Goal: Answer question/provide support

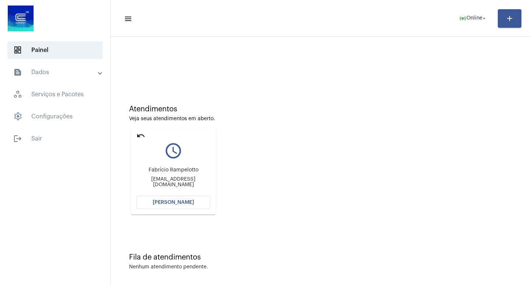
click at [187, 201] on span "[PERSON_NAME]" at bounding box center [173, 202] width 41 height 5
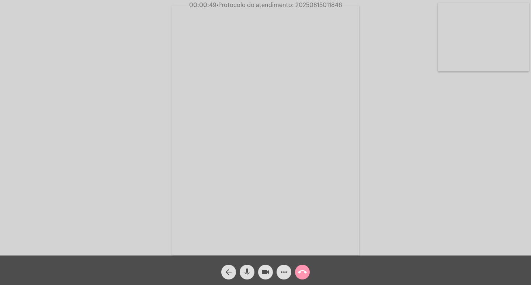
click at [422, 136] on div "Acessando Câmera e Microfone..." at bounding box center [265, 130] width 529 height 256
click at [455, 126] on div "Acessando Câmera e Microfone..." at bounding box center [265, 130] width 529 height 256
click at [284, 269] on mat-icon "more_horiz" at bounding box center [283, 272] width 9 height 9
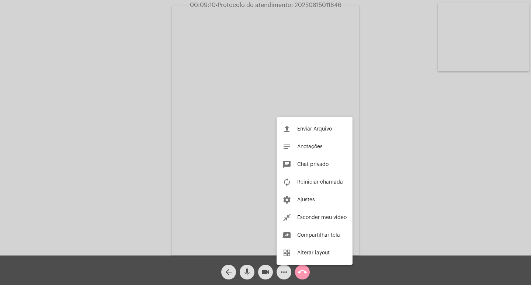
click at [115, 154] on div at bounding box center [265, 142] width 531 height 285
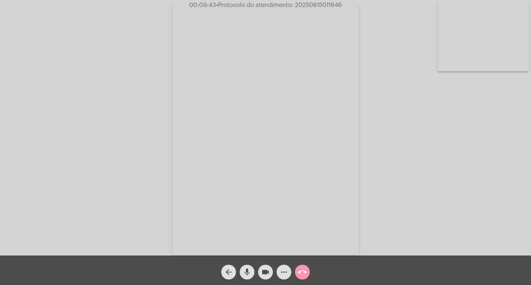
click at [284, 271] on mat-icon "more_horiz" at bounding box center [283, 272] width 9 height 9
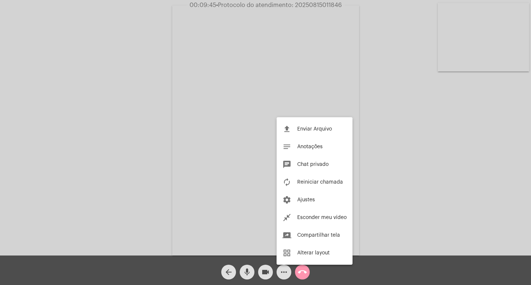
click at [72, 154] on div at bounding box center [265, 142] width 531 height 285
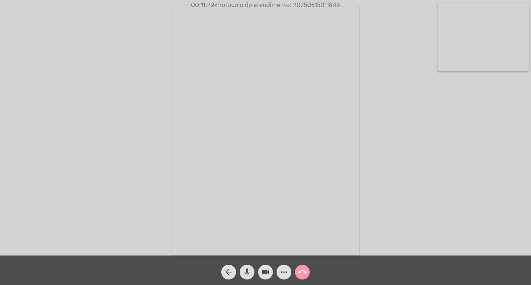
click at [115, 93] on div "Acessando Câmera e Microfone..." at bounding box center [265, 130] width 529 height 256
click at [65, 141] on div "Acessando Câmera e Microfone..." at bounding box center [265, 130] width 529 height 256
click at [301, 7] on span "• Protocolo do atendimento: 20250815011846" at bounding box center [278, 5] width 126 height 6
click at [307, 5] on span "• Protocolo do atendimento: 20250815011846" at bounding box center [278, 5] width 126 height 6
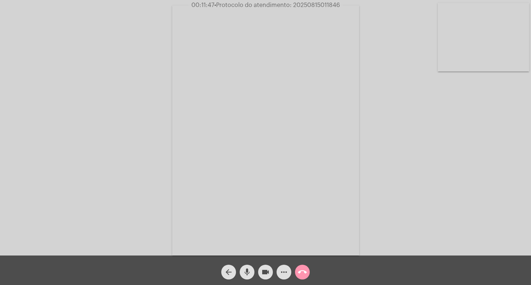
click at [307, 5] on span "• Protocolo do atendimento: 20250815011846" at bounding box center [277, 5] width 126 height 6
click at [330, 7] on span "• Protocolo do atendimento: 20250815011846" at bounding box center [277, 5] width 126 height 6
copy span "20250815011846"
click at [302, 275] on mat-icon "call_end" at bounding box center [302, 272] width 9 height 9
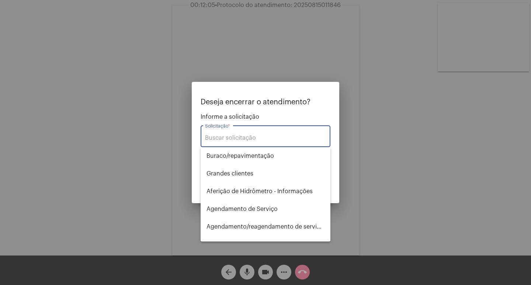
click at [272, 137] on input "Solicitação *" at bounding box center [265, 138] width 121 height 7
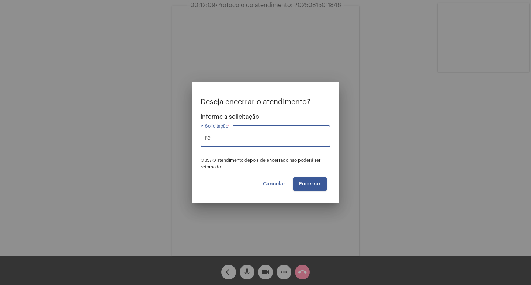
type input "r"
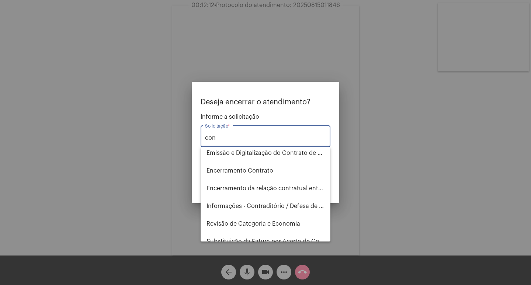
scroll to position [83, 0]
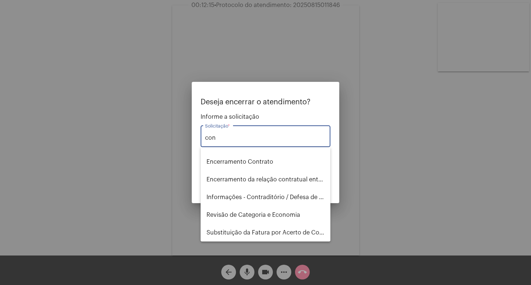
drag, startPoint x: 224, startPoint y: 139, endPoint x: 107, endPoint y: 155, distance: 117.9
click at [107, 155] on div "Deseja encerrar o atendimento? Informe a solicitação con Solicitação * OBS: O a…" at bounding box center [265, 142] width 531 height 285
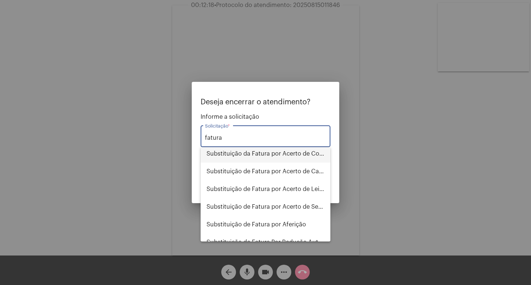
scroll to position [118, 0]
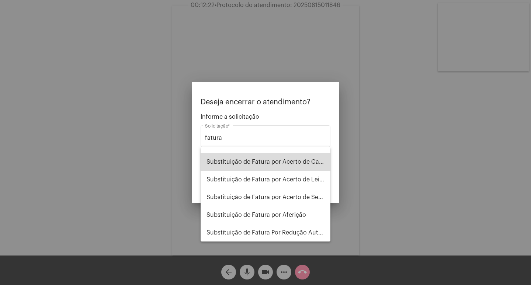
click at [276, 156] on span "Substituição de Fatura por Acerto de Cadastro" at bounding box center [265, 162] width 118 height 18
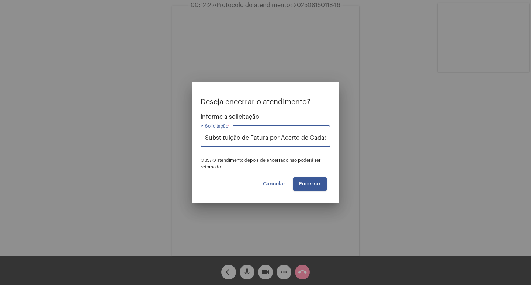
scroll to position [0, 7]
drag, startPoint x: 323, startPoint y: 138, endPoint x: 319, endPoint y: 139, distance: 4.6
click at [315, 138] on input "Substituição de Fatura por Acerto de Cadastro" at bounding box center [265, 138] width 121 height 7
drag, startPoint x: 325, startPoint y: 138, endPoint x: 306, endPoint y: 138, distance: 18.4
click at [306, 138] on input "Substituição de Fatura por Acerto de Cadastro" at bounding box center [265, 138] width 121 height 7
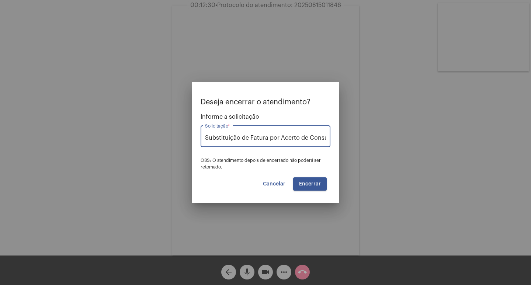
scroll to position [0, 9]
type input "Substituição de Fatura por Acerto de Consumo"
click at [324, 178] on button "Encerrar" at bounding box center [310, 183] width 34 height 13
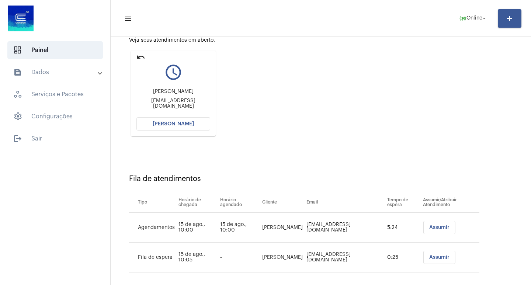
scroll to position [86, 0]
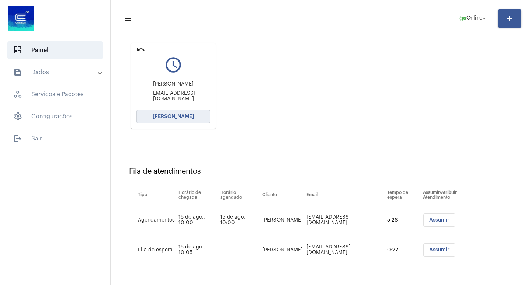
click at [175, 110] on button "[PERSON_NAME]" at bounding box center [173, 116] width 74 height 13
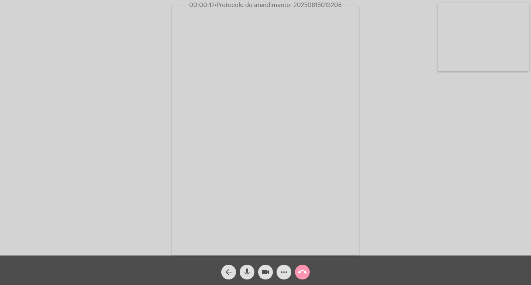
click at [302, 129] on video at bounding box center [265, 131] width 187 height 250
click at [300, 275] on mat-icon "call_end" at bounding box center [302, 272] width 9 height 9
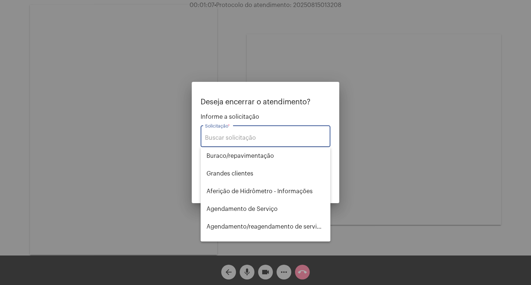
click at [244, 135] on input "Solicitação *" at bounding box center [265, 138] width 121 height 7
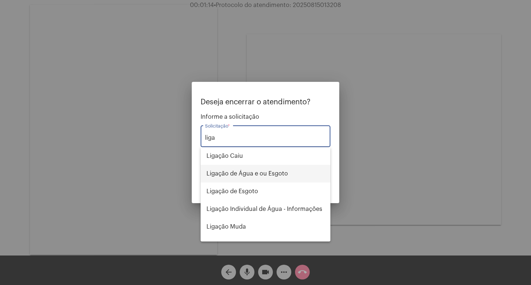
click at [268, 178] on span "Ligação de Água e ou Esgoto" at bounding box center [265, 174] width 118 height 18
type input "Ligação de Água e ou Esgoto"
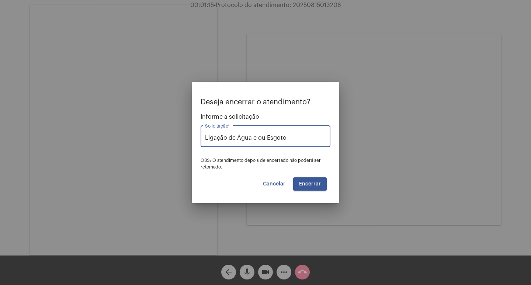
click at [310, 182] on span "Encerrar" at bounding box center [310, 183] width 22 height 5
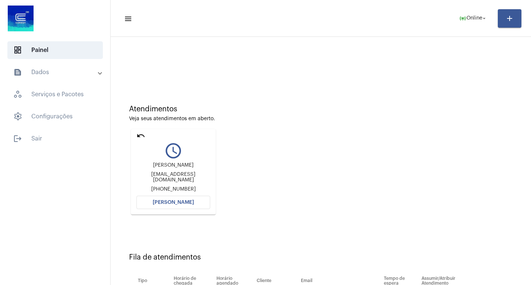
click at [164, 207] on button "[PERSON_NAME]" at bounding box center [173, 202] width 74 height 13
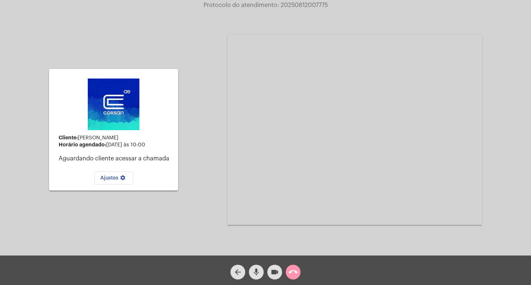
click at [294, 276] on mat-icon "call_end" at bounding box center [293, 272] width 9 height 9
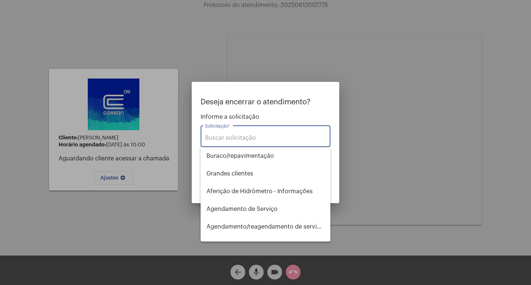
click at [222, 140] on input "Solicitação *" at bounding box center [265, 138] width 121 height 7
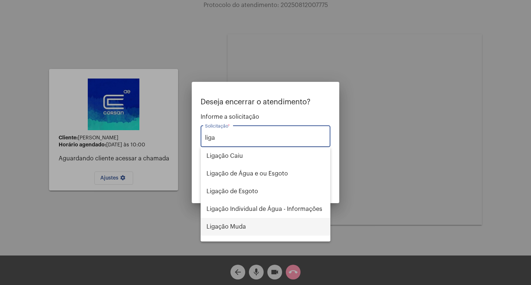
click at [239, 231] on span "Ligação Muda" at bounding box center [265, 227] width 118 height 18
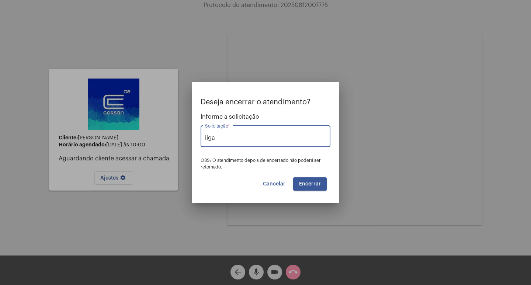
type input "Ligação Muda"
click at [314, 184] on span "Encerrar" at bounding box center [310, 183] width 22 height 5
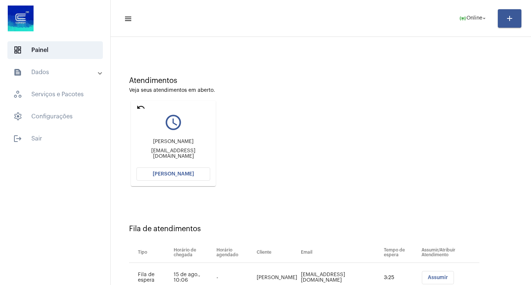
scroll to position [56, 0]
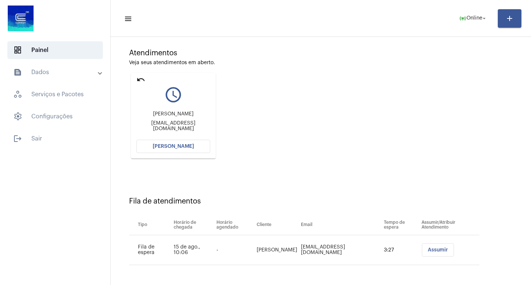
click at [176, 146] on span "[PERSON_NAME]" at bounding box center [173, 146] width 41 height 5
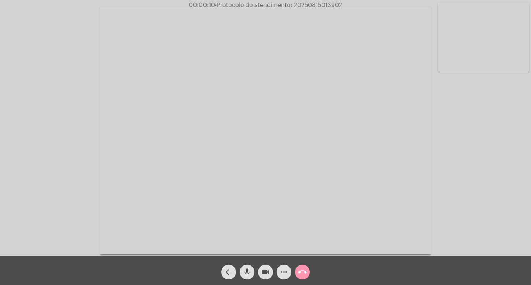
click at [244, 276] on mat-icon "mic" at bounding box center [247, 272] width 9 height 9
click at [274, 274] on div "videocam" at bounding box center [265, 270] width 18 height 18
click at [246, 270] on mat-icon "mic_off" at bounding box center [247, 272] width 9 height 9
click at [269, 275] on mat-icon "videocam_off" at bounding box center [265, 272] width 9 height 9
click at [251, 276] on button "mic" at bounding box center [247, 272] width 15 height 15
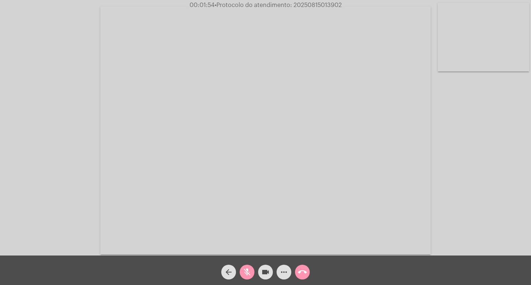
click at [248, 278] on span "mic_off" at bounding box center [247, 272] width 9 height 15
click at [250, 272] on mat-icon "mic" at bounding box center [247, 272] width 9 height 9
click at [270, 272] on mat-icon "videocam" at bounding box center [265, 272] width 9 height 9
click at [247, 271] on mat-icon "mic_off" at bounding box center [247, 272] width 9 height 9
click at [260, 275] on button "videocam_off" at bounding box center [265, 272] width 15 height 15
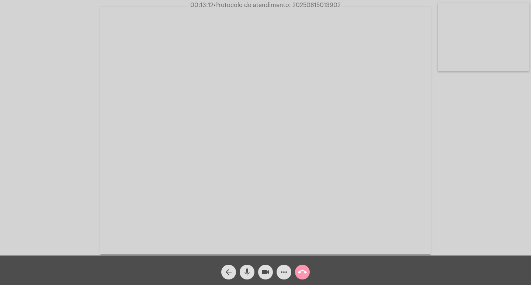
click at [329, 7] on span "• Protocolo do atendimento: 20250815013902" at bounding box center [276, 5] width 127 height 6
click at [309, 271] on button "call_end" at bounding box center [302, 272] width 15 height 15
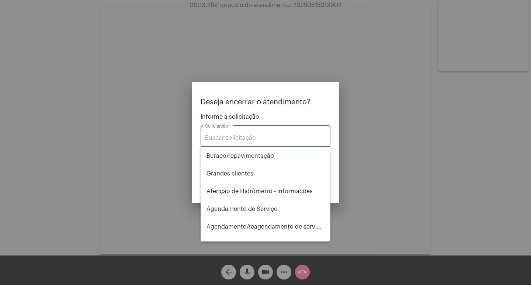
click at [246, 142] on div "Solicitação *" at bounding box center [265, 135] width 121 height 23
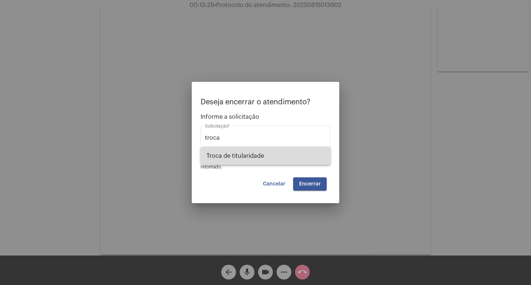
click at [239, 152] on span "Troca de titularidade" at bounding box center [265, 156] width 118 height 18
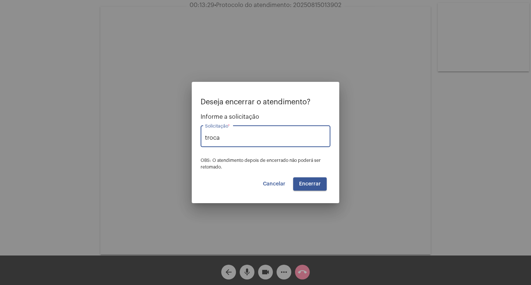
type input "Troca de titularidade"
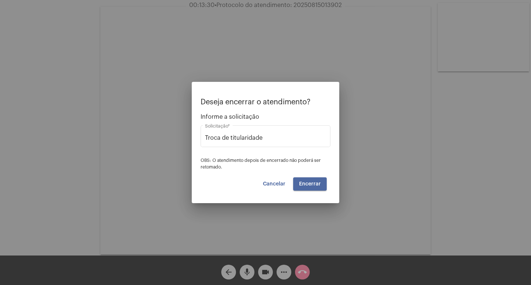
click at [313, 186] on span "Encerrar" at bounding box center [310, 183] width 22 height 5
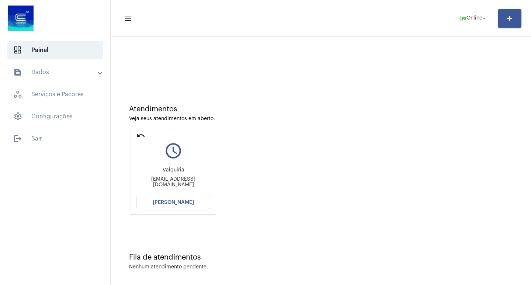
click at [135, 134] on mat-card "undo query_builder Valquiria [EMAIL_ADDRESS][DOMAIN_NAME] Abrir Chamada" at bounding box center [173, 172] width 85 height 86
click at [144, 137] on mat-icon "undo" at bounding box center [140, 135] width 9 height 9
click at [138, 138] on mat-icon "undo" at bounding box center [140, 135] width 9 height 9
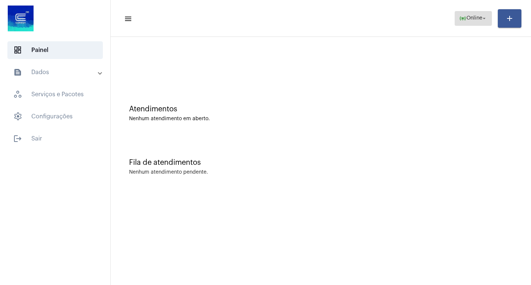
click at [469, 12] on span "online_prediction Online arrow_drop_down" at bounding box center [473, 17] width 28 height 13
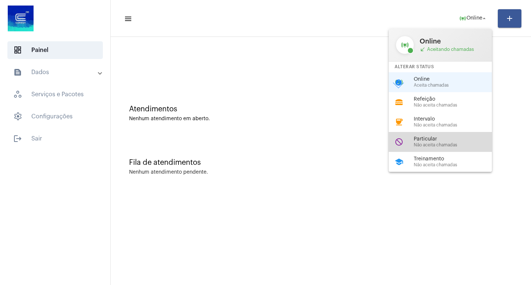
click at [451, 144] on span "Não aceita chamadas" at bounding box center [456, 145] width 84 height 5
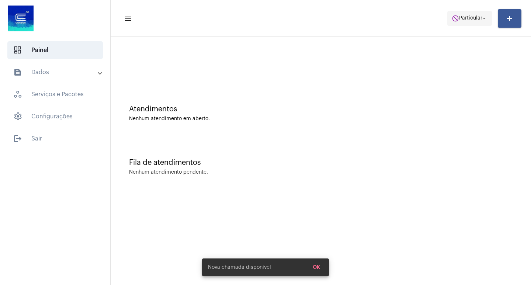
click at [460, 20] on span "Particular" at bounding box center [470, 18] width 23 height 5
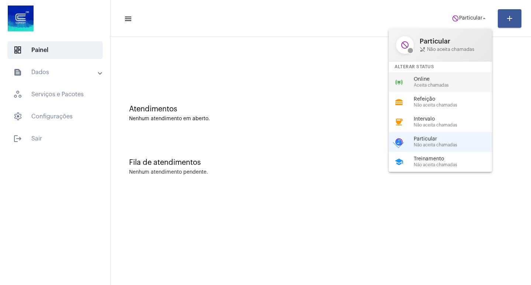
click at [438, 75] on div "online_prediction Online Aceita chamadas" at bounding box center [446, 82] width 115 height 20
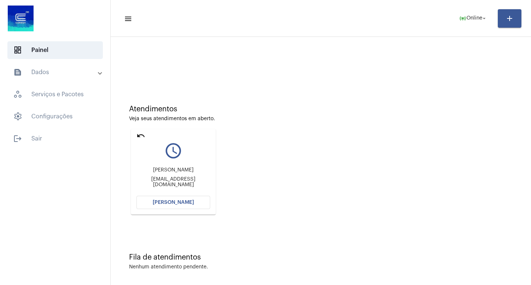
click at [146, 133] on mat-card "undo query_builder Josiane [EMAIL_ADDRESS][DOMAIN_NAME] [PERSON_NAME]" at bounding box center [173, 172] width 85 height 86
click at [145, 133] on mat-card "undo query_builder Josiane [EMAIL_ADDRESS][DOMAIN_NAME] [PERSON_NAME]" at bounding box center [173, 172] width 85 height 86
click at [136, 135] on mat-card "undo query_builder Josiane [EMAIL_ADDRESS][DOMAIN_NAME] [PERSON_NAME]" at bounding box center [173, 172] width 85 height 86
click at [141, 135] on mat-icon "undo" at bounding box center [140, 135] width 9 height 9
click at [139, 138] on mat-icon "undo" at bounding box center [140, 135] width 9 height 9
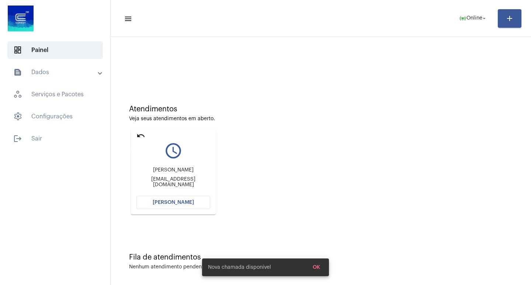
click at [142, 135] on mat-icon "undo" at bounding box center [140, 135] width 9 height 9
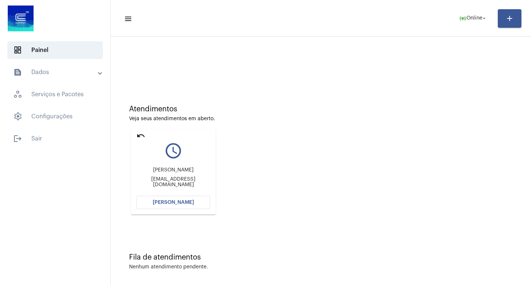
click at [297, 125] on div "Atendimentos Veja seus atendimentos em aberto. undo query_builder Josiane [EMAI…" at bounding box center [320, 157] width 413 height 148
click at [141, 136] on mat-icon "undo" at bounding box center [140, 135] width 9 height 9
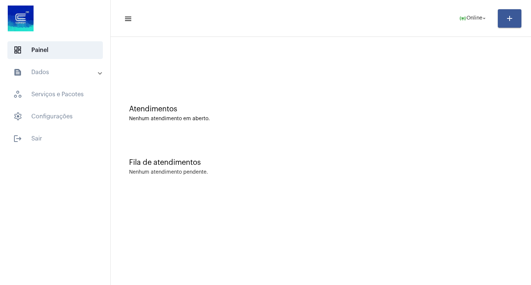
click at [54, 75] on mat-panel-title "text_snippet_outlined Dados" at bounding box center [55, 72] width 85 height 9
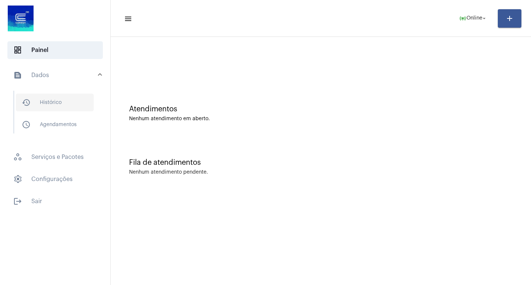
click at [82, 101] on span "history_outlined Histórico" at bounding box center [55, 103] width 78 height 18
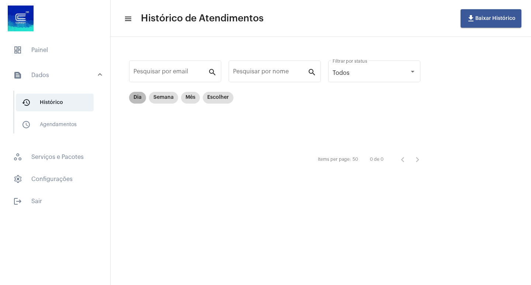
click at [132, 96] on mat-chip "Dia" at bounding box center [137, 98] width 17 height 12
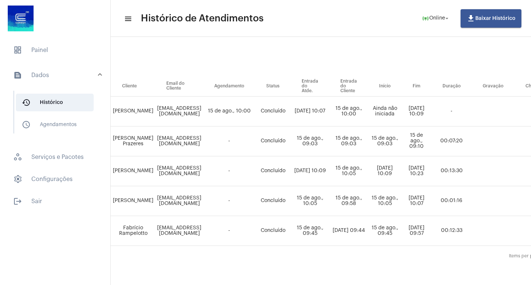
scroll to position [58, 312]
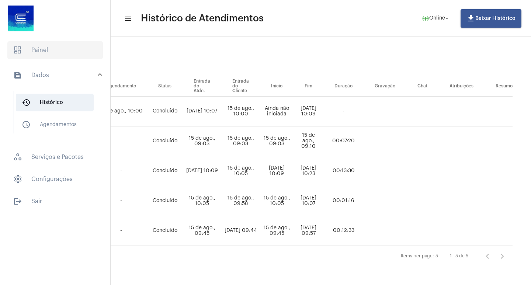
click at [40, 46] on span "dashboard Painel" at bounding box center [54, 50] width 95 height 18
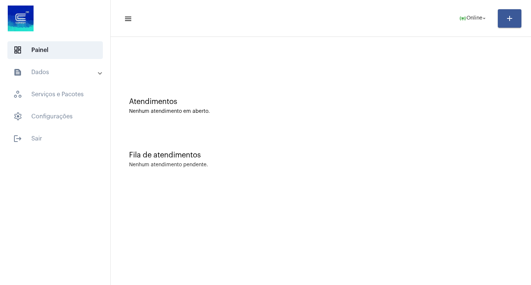
click at [45, 70] on mat-panel-title "text_snippet_outlined Dados" at bounding box center [55, 72] width 85 height 9
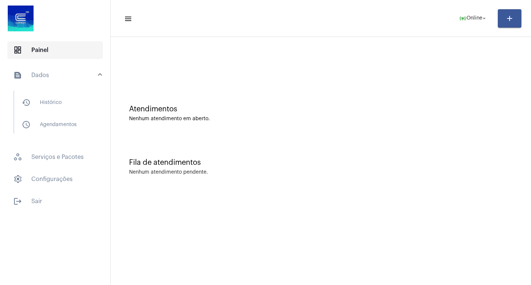
click at [48, 49] on span "dashboard Painel" at bounding box center [54, 50] width 95 height 18
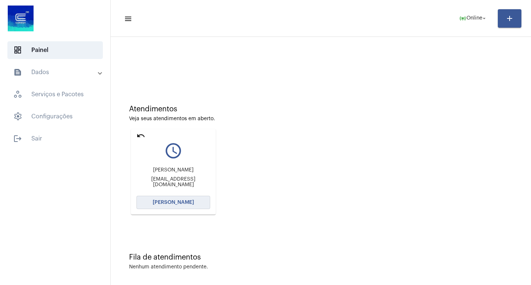
click at [157, 198] on button "[PERSON_NAME]" at bounding box center [173, 202] width 74 height 13
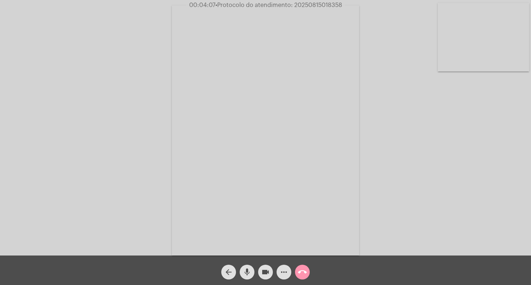
click at [312, 10] on video at bounding box center [265, 131] width 187 height 250
click at [308, 7] on span "• Protocolo do atendimento: 20250815018358" at bounding box center [279, 5] width 127 height 6
click at [298, 274] on button "call_end" at bounding box center [302, 272] width 15 height 15
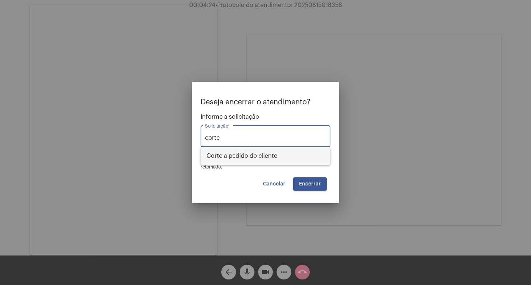
click at [264, 158] on span "Corte a pedido do cliente" at bounding box center [265, 156] width 118 height 18
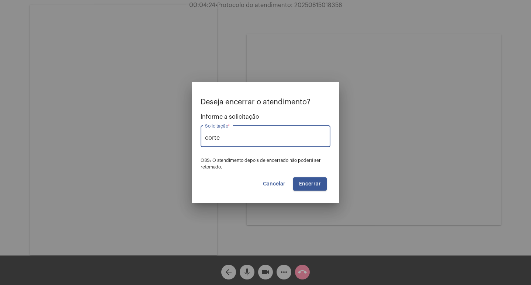
type input "Corte a pedido do cliente"
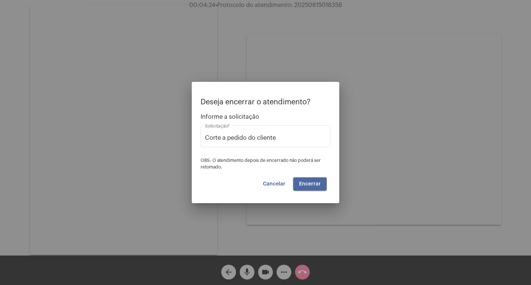
click at [299, 181] on span "Encerrar" at bounding box center [310, 183] width 22 height 5
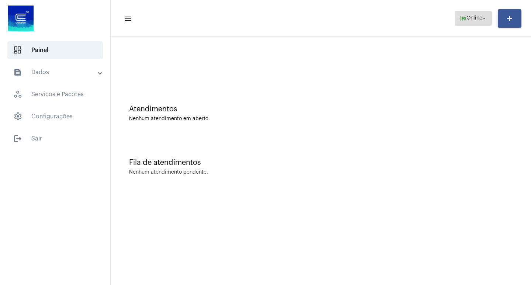
click at [466, 24] on span "online_prediction Online arrow_drop_down" at bounding box center [473, 17] width 28 height 13
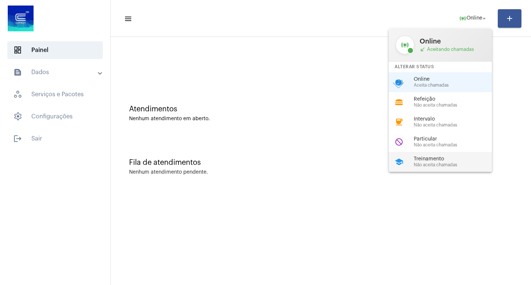
click at [451, 162] on div "Treinamento Não aceita chamadas" at bounding box center [456, 161] width 84 height 11
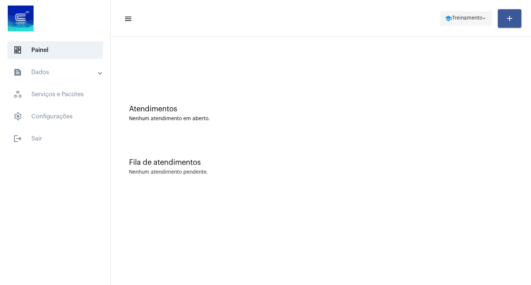
click at [453, 21] on span "school Treinamento arrow_drop_down" at bounding box center [466, 17] width 43 height 13
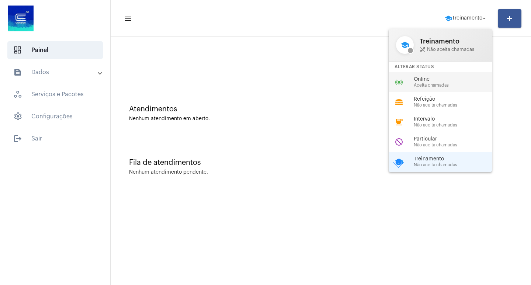
click at [425, 87] on span "Aceita chamadas" at bounding box center [456, 85] width 84 height 5
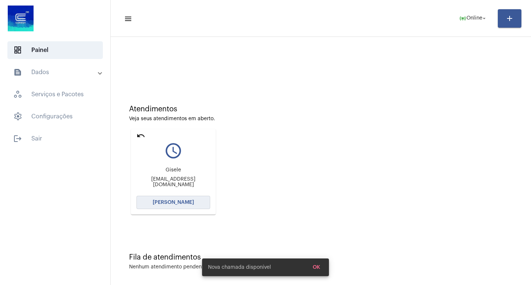
click at [183, 201] on span "[PERSON_NAME]" at bounding box center [173, 202] width 41 height 5
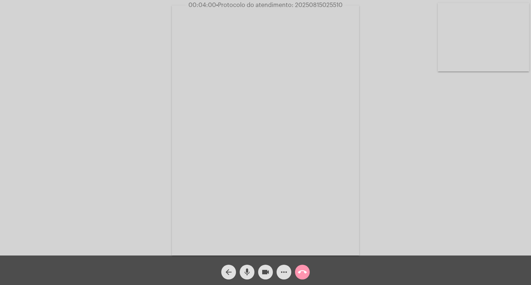
click at [311, 6] on span "• Protocolo do atendimento: 20250815025510" at bounding box center [279, 5] width 126 height 6
click at [311, 6] on span "• Protocolo do atendimento: 20250815025510" at bounding box center [278, 5] width 126 height 6
click at [497, 146] on div "Acessando Câmera e Microfone..." at bounding box center [265, 130] width 529 height 256
click at [308, 271] on button "call_end" at bounding box center [302, 272] width 15 height 15
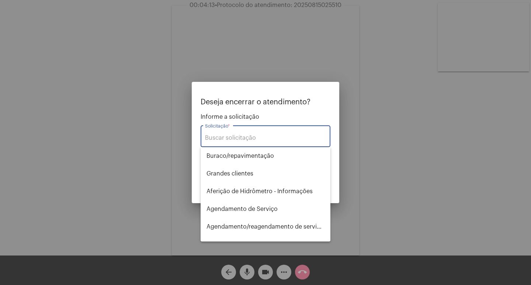
click at [243, 136] on input "Solicitação *" at bounding box center [265, 138] width 121 height 7
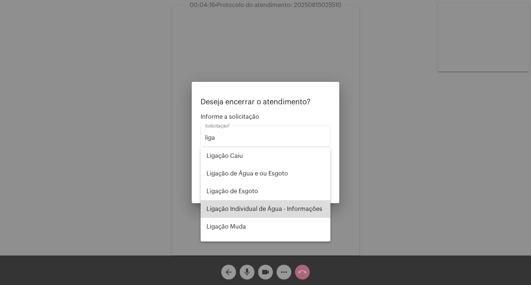
click at [289, 207] on span "Ligação Individual de Água - Informações" at bounding box center [265, 209] width 118 height 18
type input "Ligação Individual de Água - Informações"
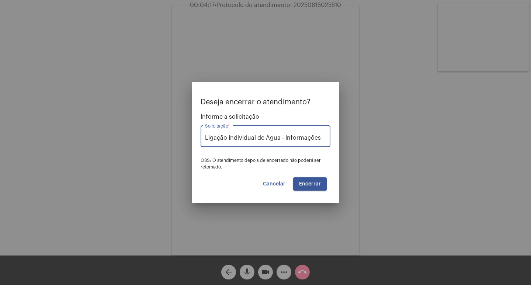
click at [312, 190] on button "Encerrar" at bounding box center [310, 183] width 34 height 13
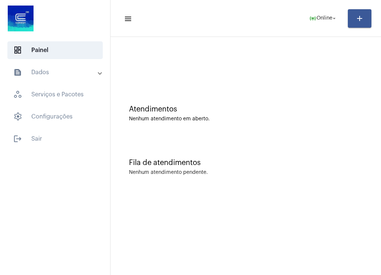
drag, startPoint x: 63, startPoint y: 85, endPoint x: 64, endPoint y: 71, distance: 14.0
click at [63, 77] on mat-accordion "text_snippet_outlined Dados history_outlined Histórico schedule_outlined Agenda…" at bounding box center [55, 94] width 110 height 62
click at [64, 71] on mat-panel-title "text_snippet_outlined Dados" at bounding box center [55, 72] width 85 height 9
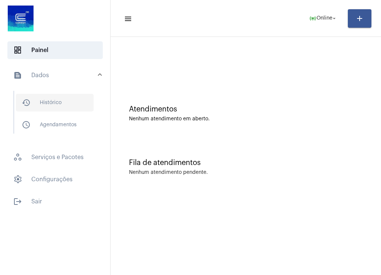
click at [79, 107] on span "history_outlined Histórico" at bounding box center [55, 103] width 78 height 18
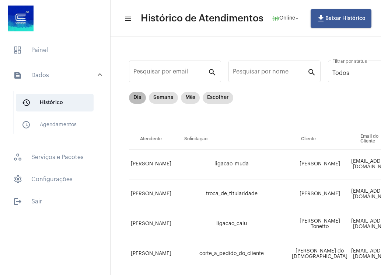
click at [140, 99] on mat-chip "Dia" at bounding box center [137, 98] width 17 height 12
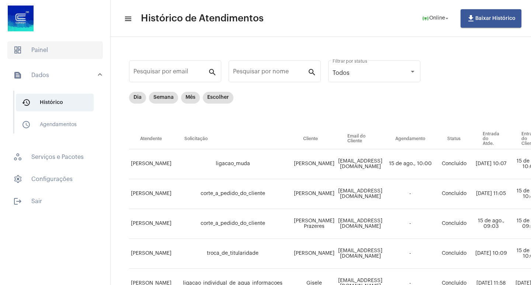
click at [51, 49] on span "dashboard Painel" at bounding box center [54, 50] width 95 height 18
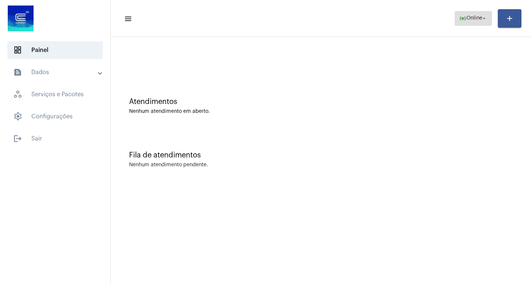
click at [480, 21] on span "Online" at bounding box center [474, 18] width 16 height 5
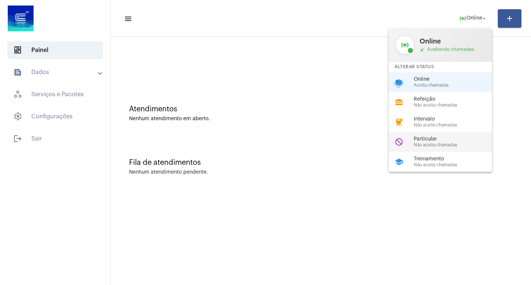
click at [438, 135] on div "do_not_disturb Particular Não aceita chamadas" at bounding box center [446, 142] width 115 height 20
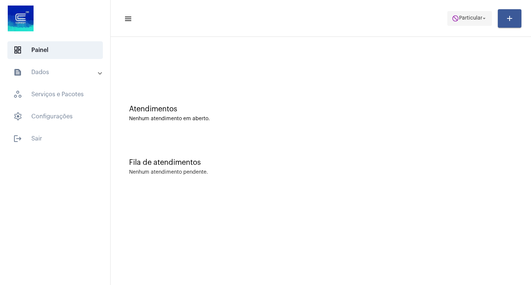
click at [475, 21] on span "do_not_disturb Particular arrow_drop_down" at bounding box center [470, 17] width 36 height 13
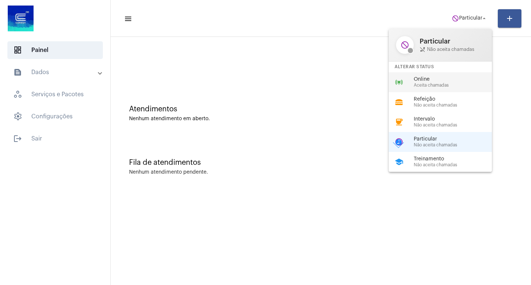
click at [436, 84] on span "Aceita chamadas" at bounding box center [456, 85] width 84 height 5
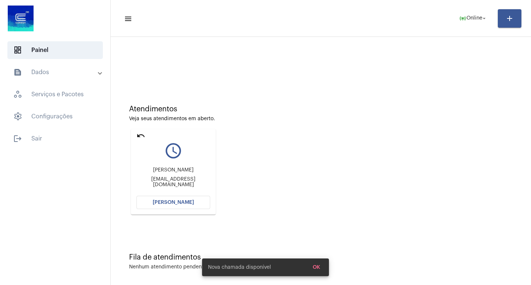
click at [195, 201] on button "[PERSON_NAME]" at bounding box center [173, 202] width 74 height 13
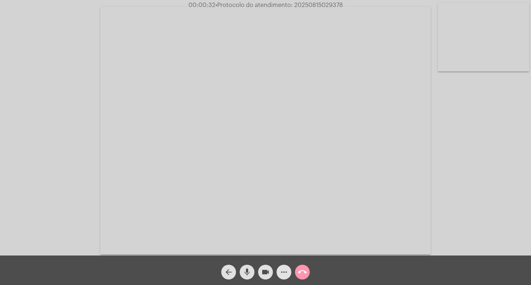
click at [284, 275] on mat-icon "more_horiz" at bounding box center [283, 272] width 9 height 9
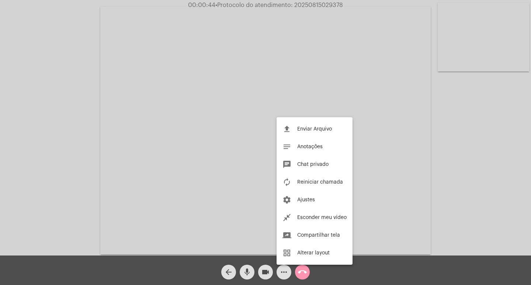
click at [0, 129] on div at bounding box center [265, 142] width 531 height 285
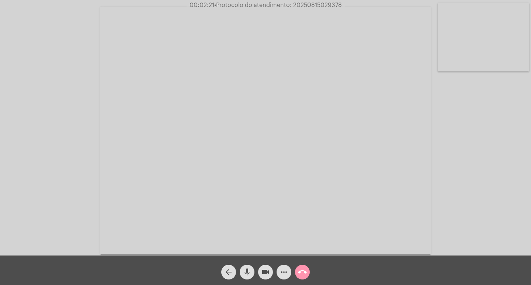
click at [250, 267] on span "mic" at bounding box center [247, 272] width 9 height 15
click at [252, 266] on div "mic_off" at bounding box center [247, 270] width 18 height 18
click at [250, 273] on mat-icon "mic" at bounding box center [247, 272] width 9 height 9
click at [250, 273] on mat-icon "mic_off" at bounding box center [247, 272] width 9 height 9
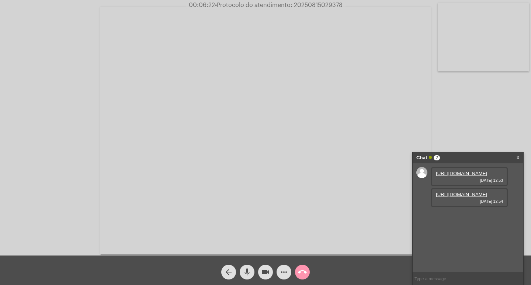
click at [459, 176] on link "[URL][DOMAIN_NAME]" at bounding box center [461, 174] width 51 height 6
click at [455, 197] on link "[URL][DOMAIN_NAME]" at bounding box center [461, 195] width 51 height 6
click at [469, 218] on link "[URL][DOMAIN_NAME]" at bounding box center [461, 216] width 51 height 6
click at [462, 156] on div "Chat 3" at bounding box center [460, 157] width 88 height 11
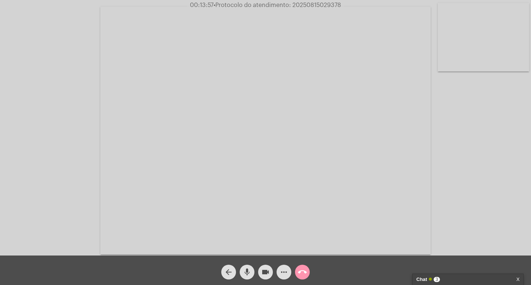
click at [448, 282] on div "Chat 3" at bounding box center [460, 279] width 88 height 11
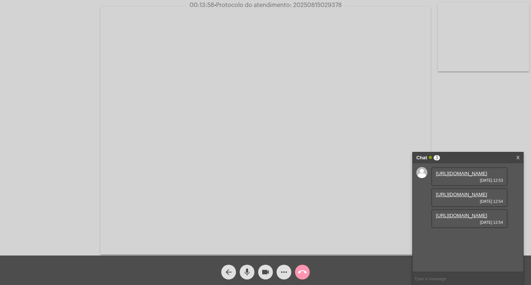
click at [442, 278] on input "text" at bounding box center [468, 278] width 111 height 13
paste input "2859684"
type input "2859684"
click at [291, 272] on div "more_horiz" at bounding box center [284, 270] width 18 height 18
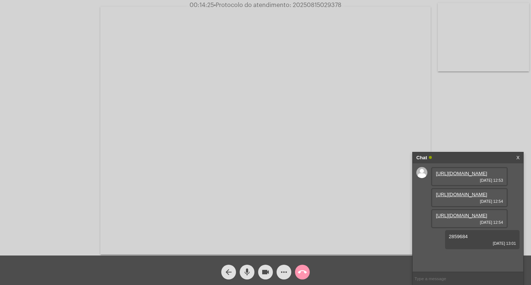
click at [291, 272] on div "more_horiz" at bounding box center [284, 270] width 18 height 18
click at [281, 270] on mat-icon "more_horiz" at bounding box center [283, 272] width 9 height 9
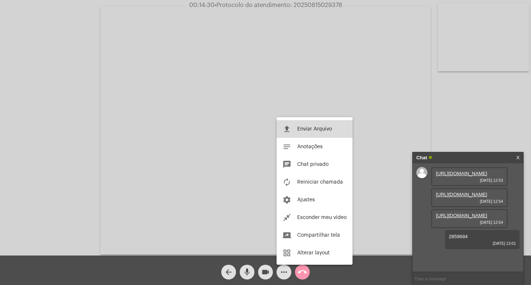
click at [312, 124] on button "file_upload Enviar Arquivo" at bounding box center [315, 129] width 76 height 18
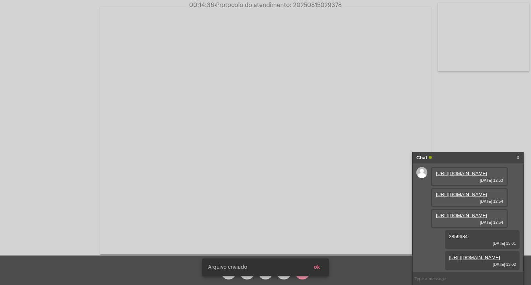
scroll to position [65, 0]
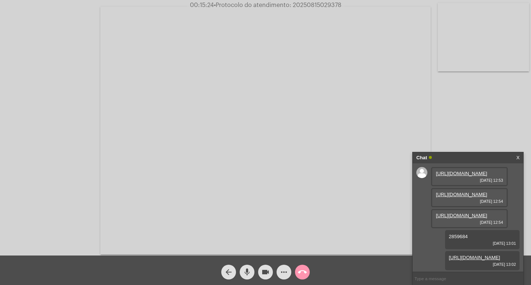
click at [314, 1] on span "00:15:24 • Protocolo do atendimento: 20250815029378" at bounding box center [265, 4] width 157 height 7
click at [304, 271] on mat-icon "call_end" at bounding box center [302, 272] width 9 height 9
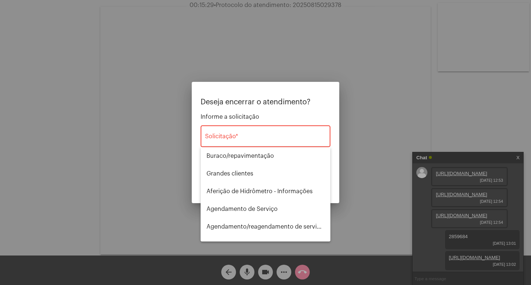
click at [270, 146] on div "Solicitação *" at bounding box center [265, 135] width 121 height 23
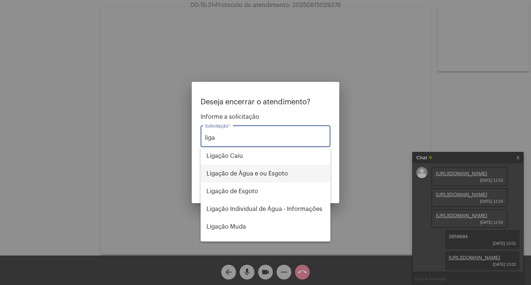
click at [265, 170] on span "Ligação de Água e ou Esgoto" at bounding box center [265, 174] width 118 height 18
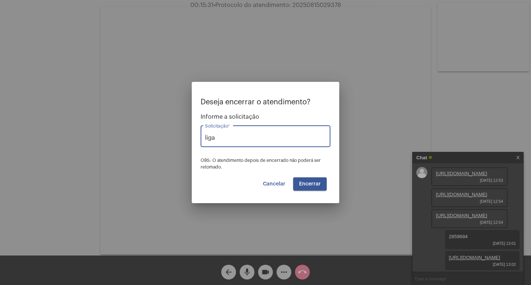
type input "Ligação de Água e ou Esgoto"
click at [316, 184] on span "Encerrar" at bounding box center [310, 183] width 22 height 5
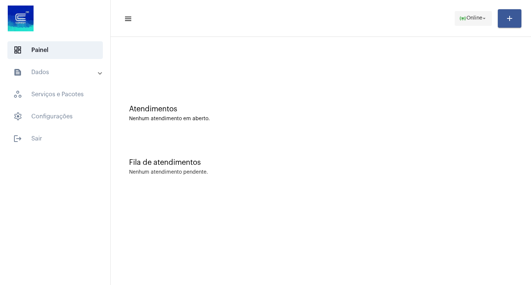
click at [467, 20] on span "Online" at bounding box center [474, 18] width 16 height 5
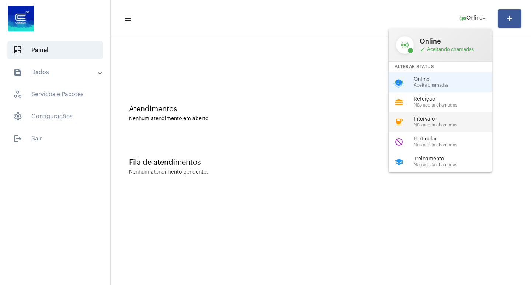
click at [461, 119] on span "Intervalo" at bounding box center [456, 120] width 84 height 6
